Goal: Task Accomplishment & Management: Manage account settings

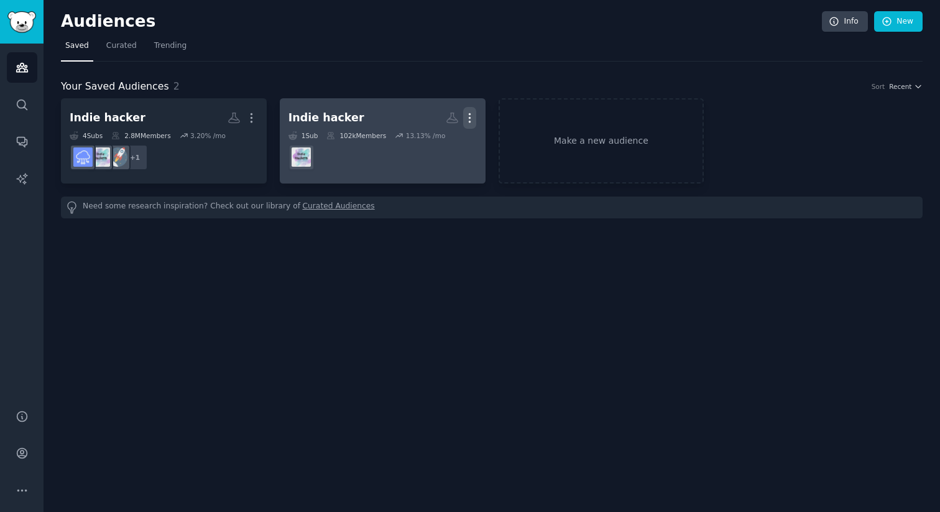
click at [469, 117] on icon "button" at bounding box center [469, 117] width 13 height 13
click at [446, 139] on p "Delete" at bounding box center [436, 143] width 29 height 13
click at [468, 116] on icon "button" at bounding box center [469, 117] width 13 height 13
click at [443, 139] on p "Delete" at bounding box center [436, 143] width 29 height 13
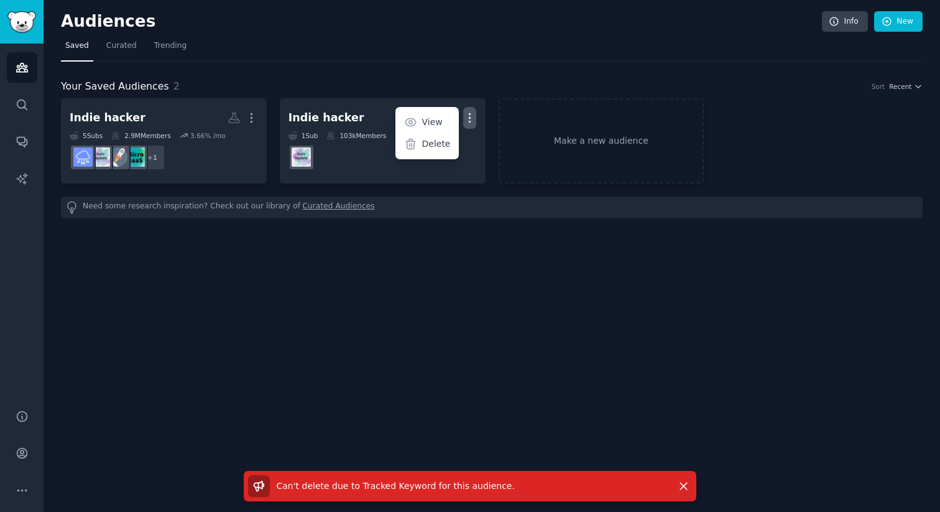
click at [357, 39] on nav "Saved Curated Trending" at bounding box center [492, 48] width 862 height 25
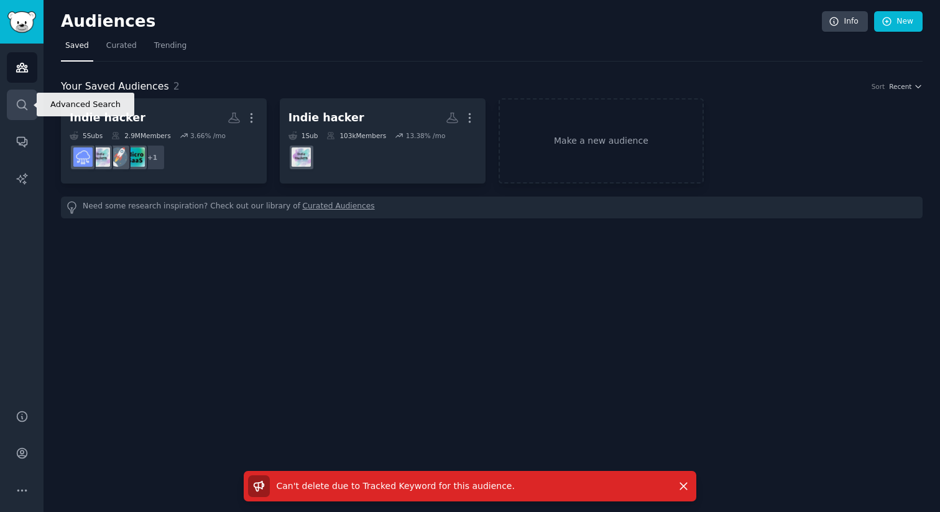
click at [25, 104] on icon "Sidebar" at bounding box center [22, 104] width 10 height 10
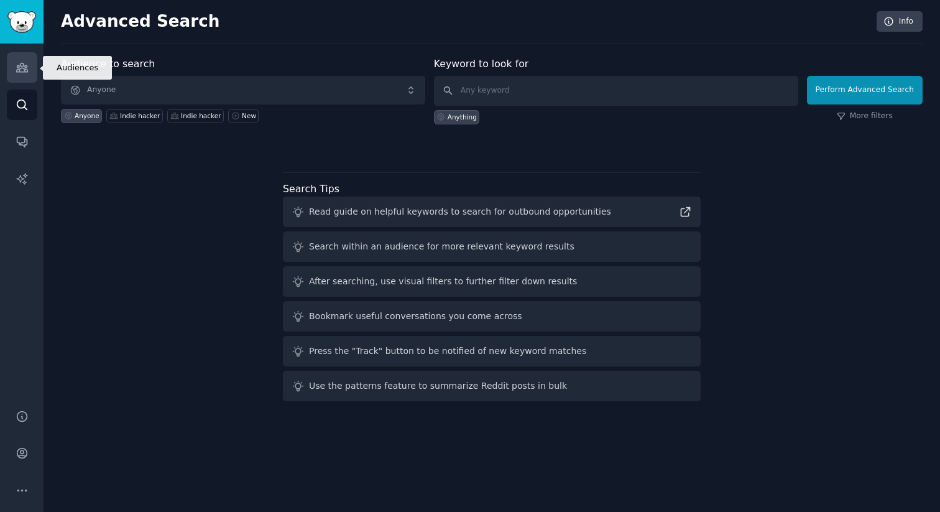
click at [23, 66] on icon "Sidebar" at bounding box center [21, 67] width 11 height 9
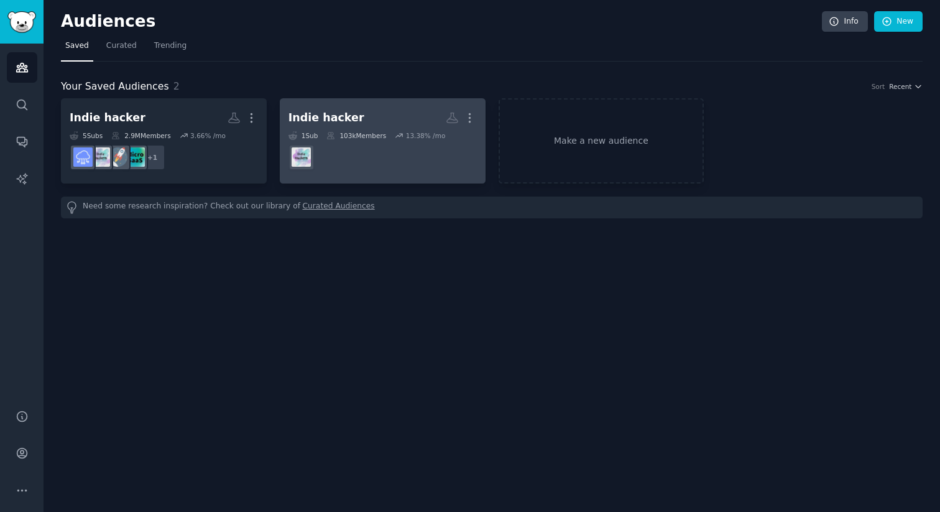
click at [355, 149] on dd "r/indiehackers" at bounding box center [382, 157] width 188 height 35
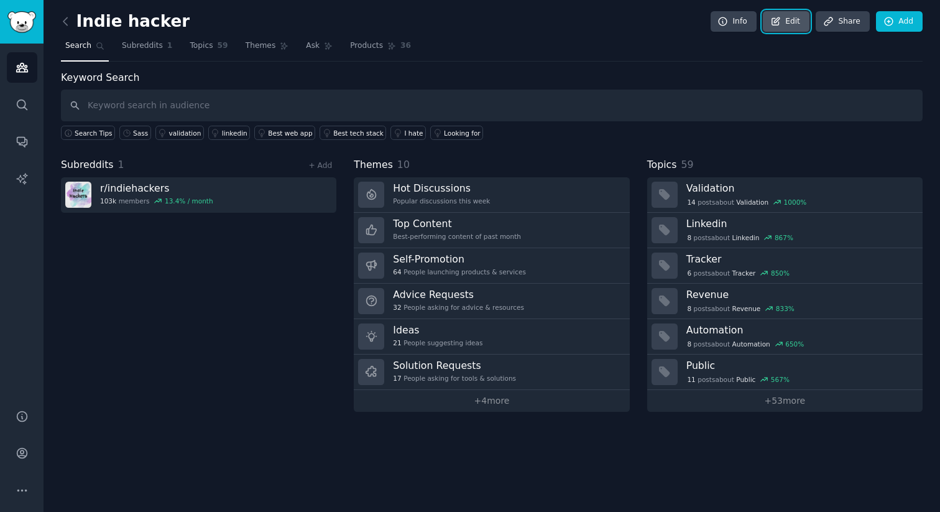
click at [781, 24] on icon at bounding box center [775, 21] width 11 height 11
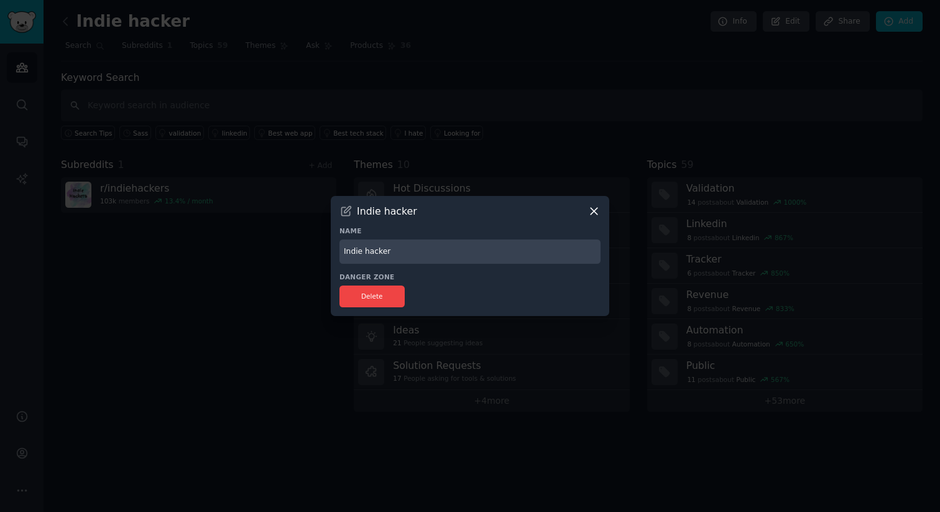
click at [593, 211] on icon at bounding box center [594, 211] width 13 height 13
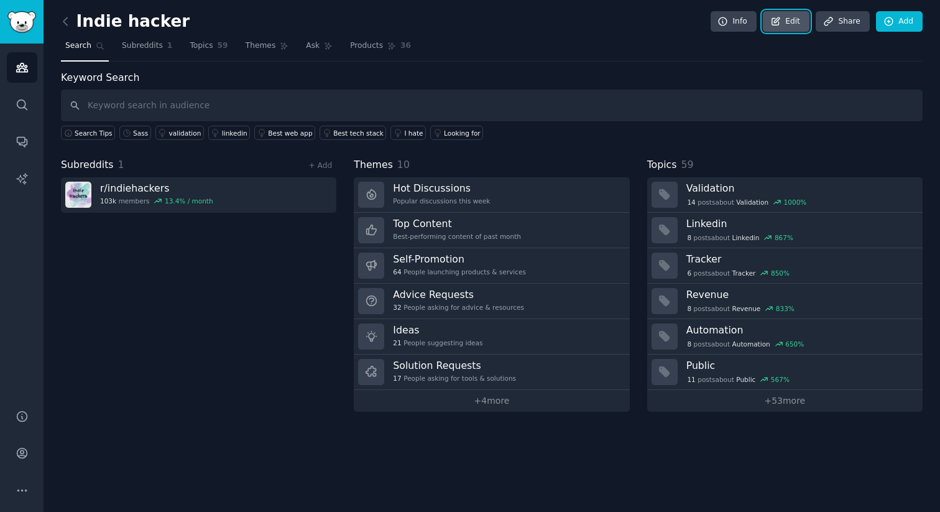
click at [788, 22] on link "Edit" at bounding box center [786, 21] width 47 height 21
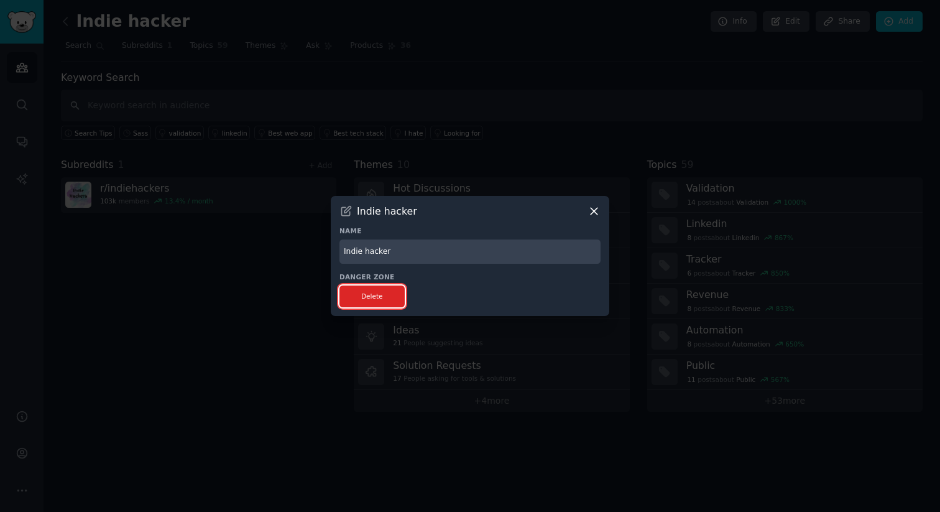
click at [374, 293] on button "Delete" at bounding box center [371, 296] width 65 height 22
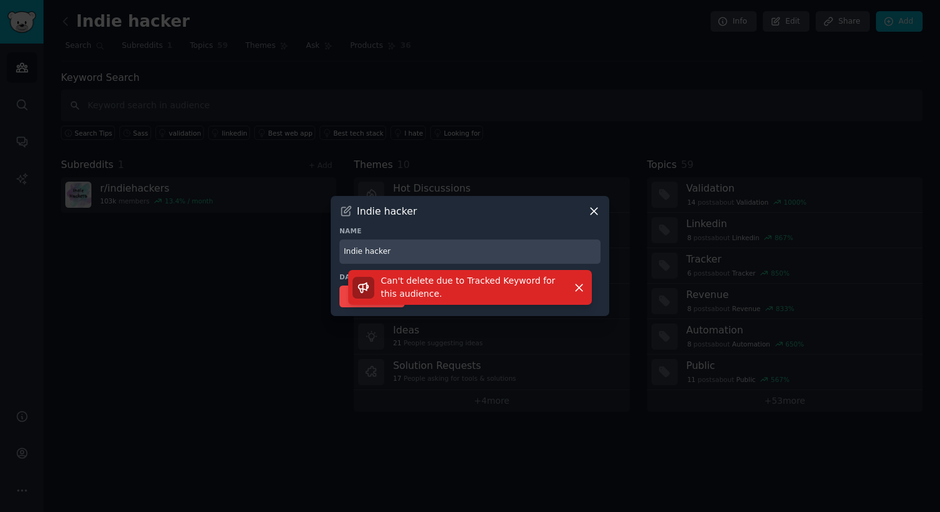
click at [592, 207] on icon at bounding box center [594, 211] width 13 height 13
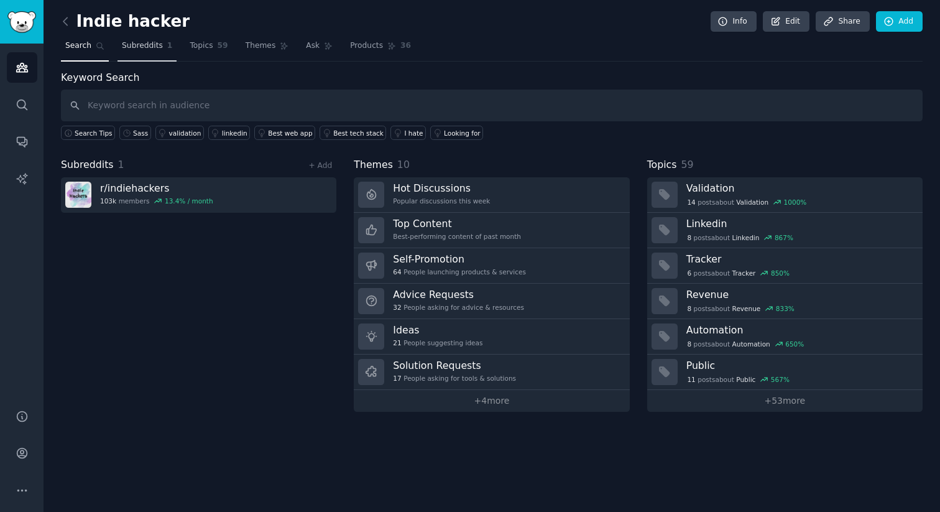
click at [147, 40] on span "Subreddits" at bounding box center [142, 45] width 41 height 11
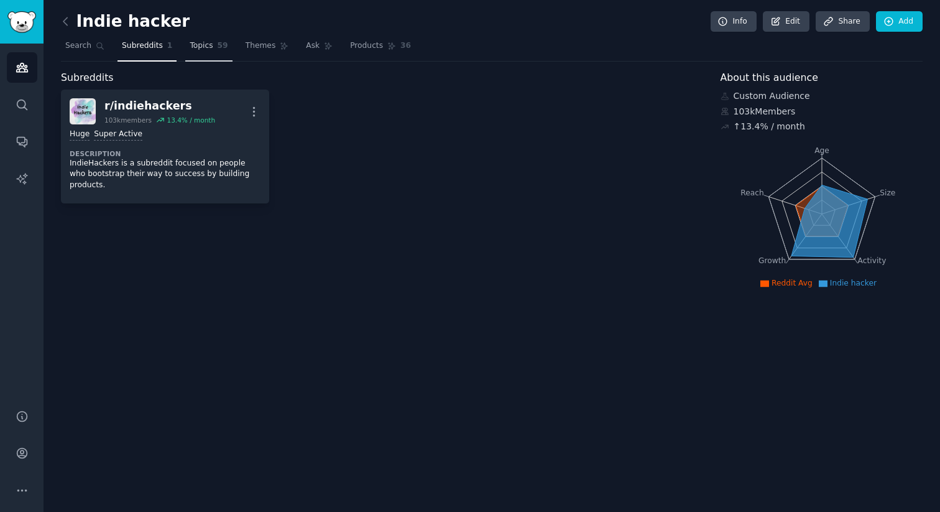
click at [192, 48] on span "Topics" at bounding box center [201, 45] width 23 height 11
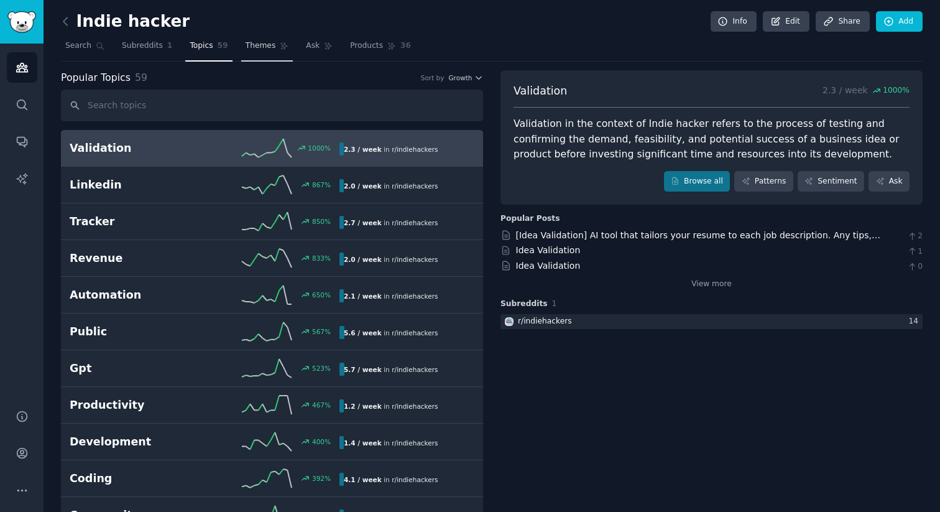
click at [254, 47] on span "Themes" at bounding box center [261, 45] width 30 height 11
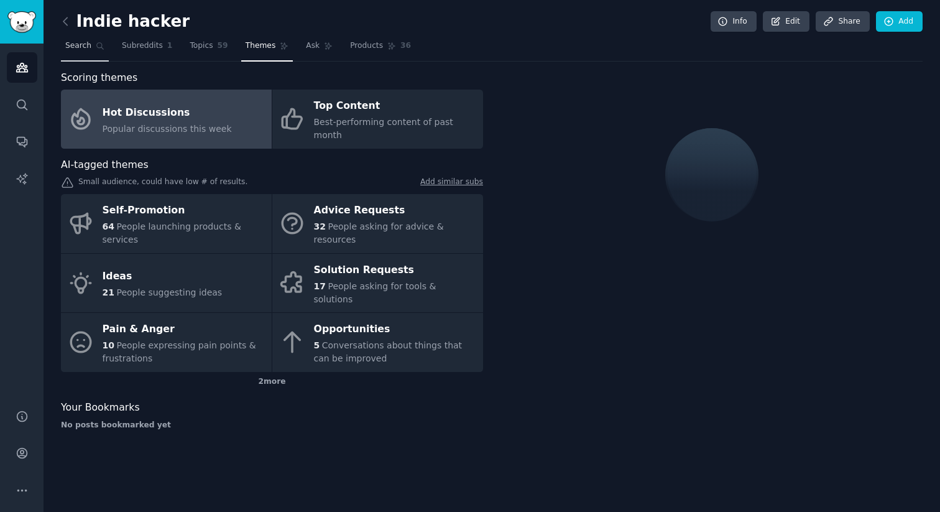
click at [73, 48] on span "Search" at bounding box center [78, 45] width 26 height 11
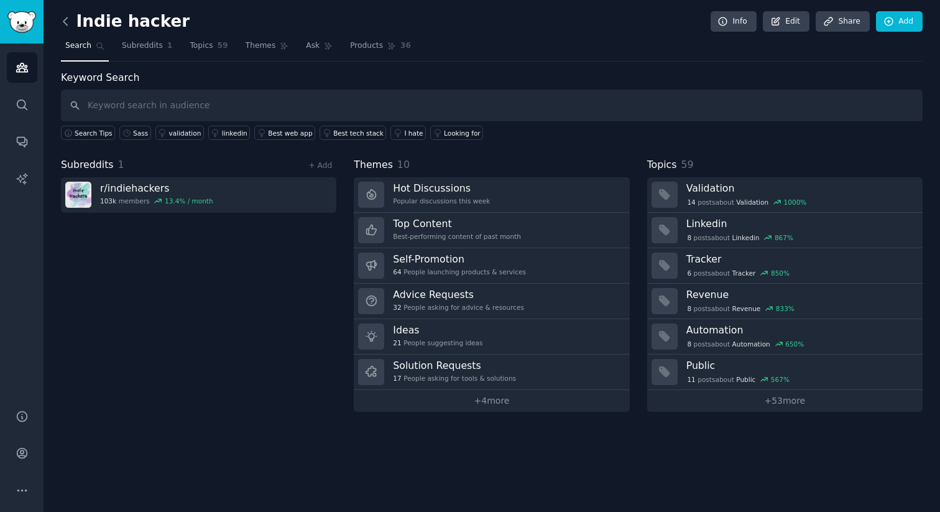
click at [67, 20] on icon at bounding box center [65, 21] width 13 height 13
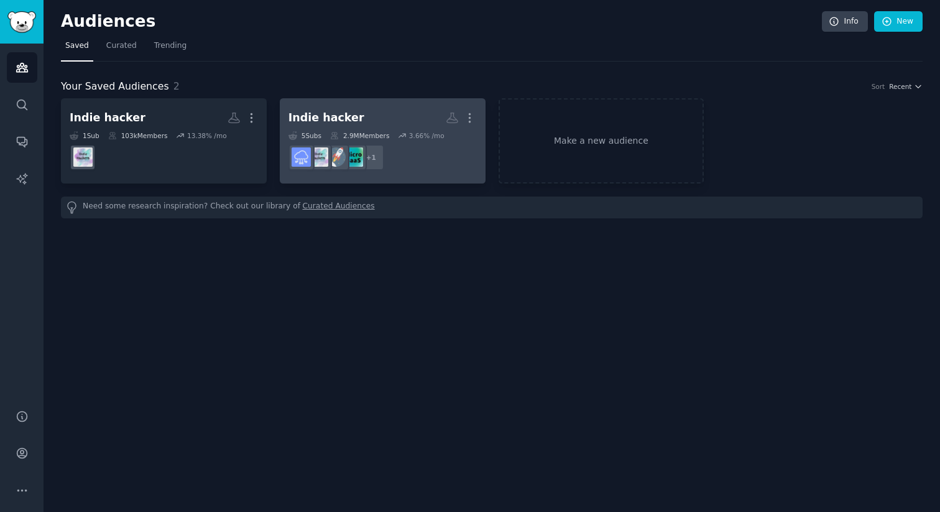
click at [439, 167] on dd "r/SaaS + 1" at bounding box center [382, 157] width 188 height 35
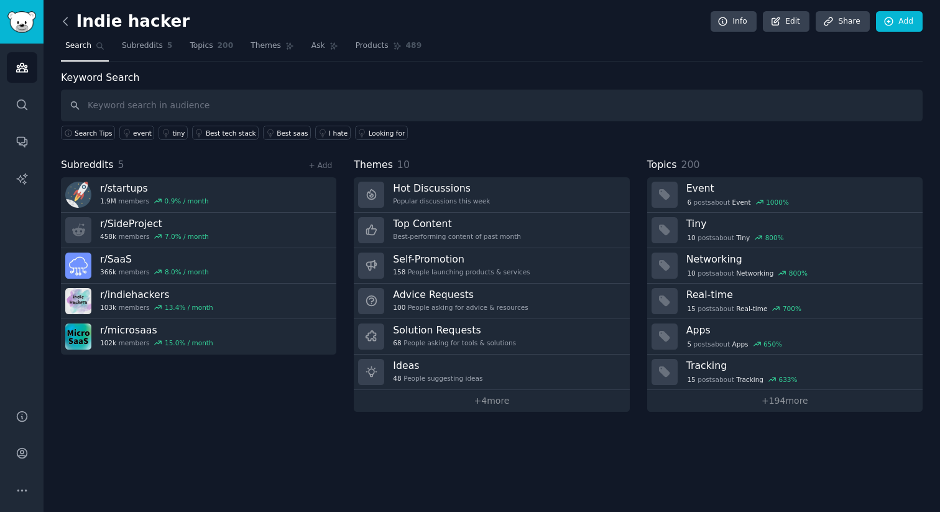
click at [63, 21] on icon at bounding box center [65, 20] width 4 height 7
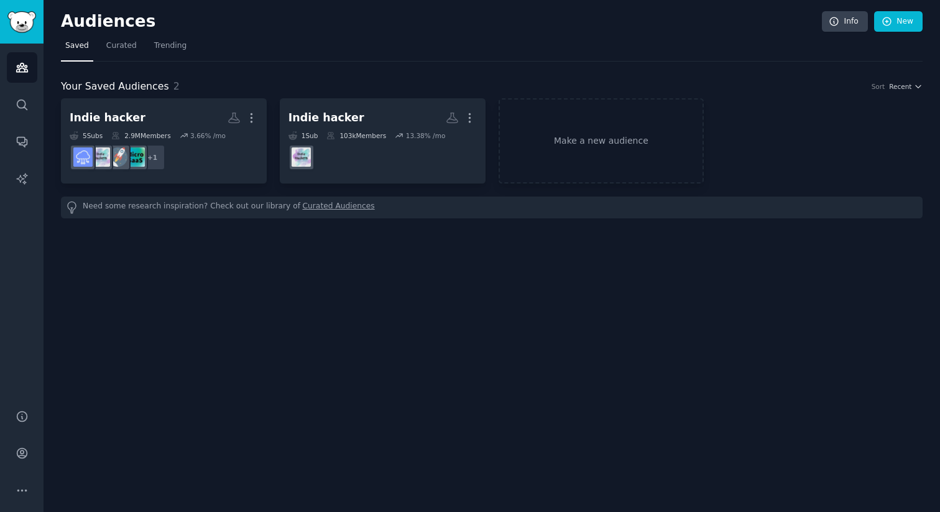
click at [62, 21] on h2 "Audiences" at bounding box center [441, 22] width 761 height 20
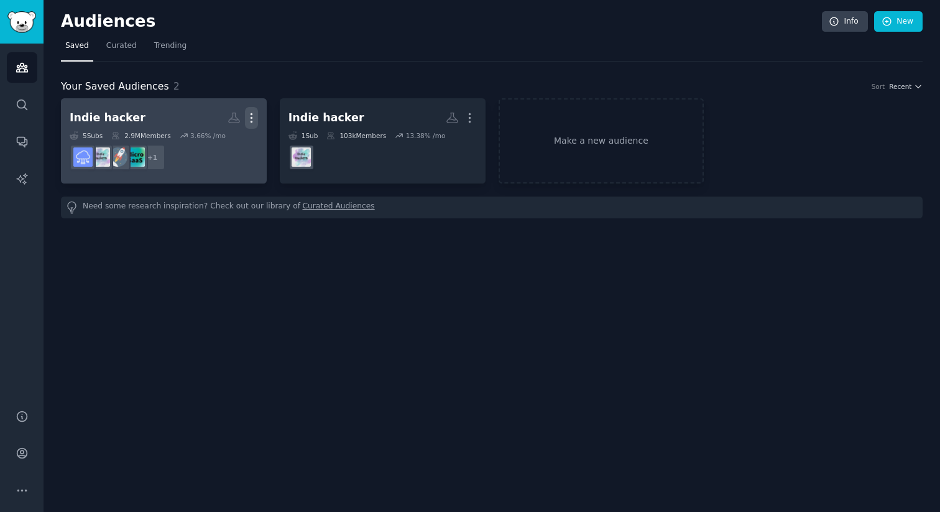
click at [256, 122] on icon "button" at bounding box center [251, 117] width 13 height 13
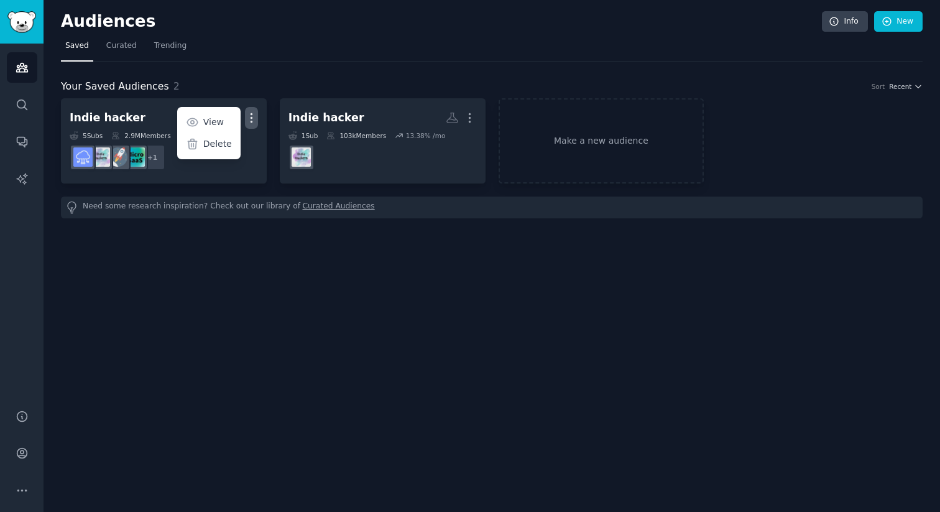
click at [272, 257] on div "Audiences Info New Saved Curated Trending Your Saved Audiences 2 Sort Recent In…" at bounding box center [492, 256] width 897 height 512
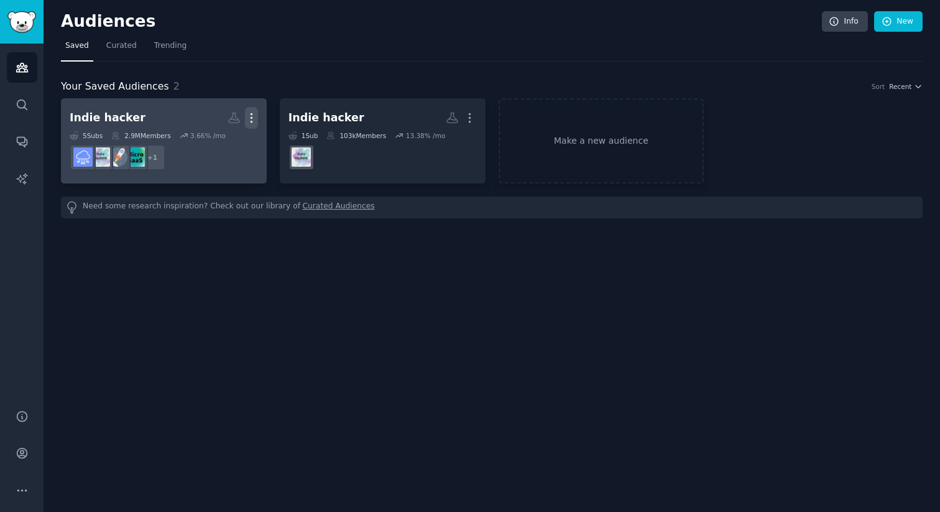
click at [250, 109] on button "More" at bounding box center [251, 118] width 13 height 22
click at [215, 121] on p "View" at bounding box center [213, 122] width 21 height 13
click at [250, 117] on icon "button" at bounding box center [251, 117] width 13 height 13
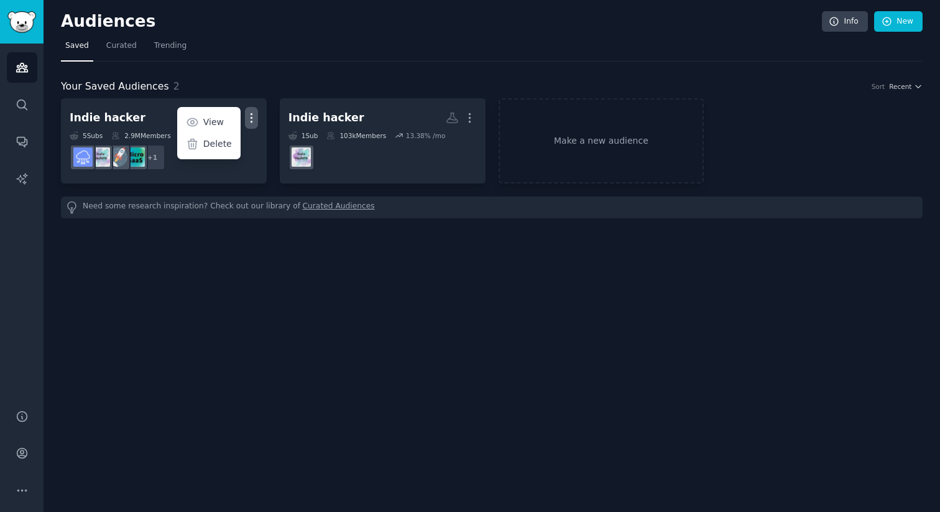
click at [275, 338] on div "Audiences Info New Saved Curated Trending Your Saved Audiences 2 Sort Recent In…" at bounding box center [492, 256] width 897 height 512
